Goal: Navigation & Orientation: Find specific page/section

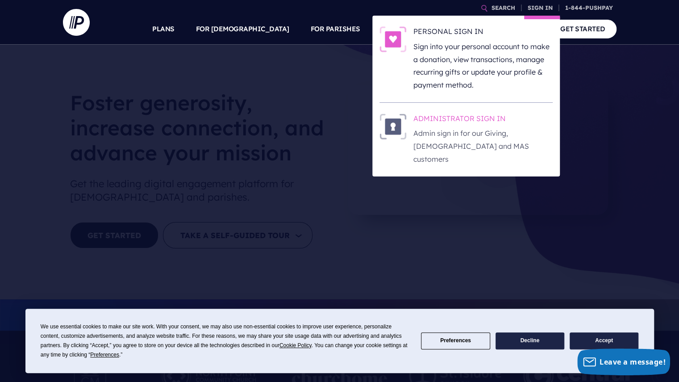
click at [493, 117] on h6 "ADMINISTRATOR SIGN IN" at bounding box center [483, 119] width 139 height 13
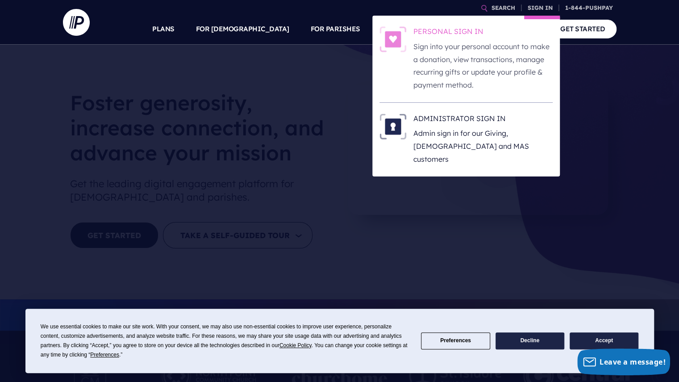
click at [460, 33] on h6 "PERSONAL SIGN IN" at bounding box center [483, 32] width 139 height 13
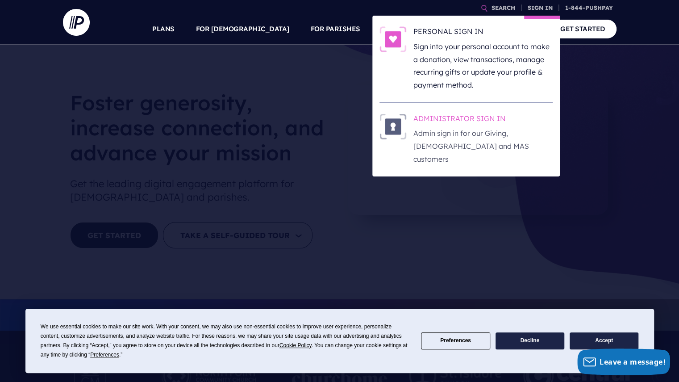
click at [454, 124] on h6 "ADMINISTRATOR SIGN IN" at bounding box center [483, 119] width 139 height 13
click at [435, 113] on h6 "ADMINISTRATOR SIGN IN" at bounding box center [483, 119] width 139 height 13
click at [466, 118] on h6 "ADMINISTRATOR SIGN IN" at bounding box center [483, 119] width 139 height 13
